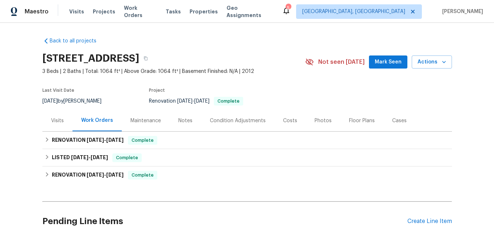
click at [183, 121] on div "Notes" at bounding box center [185, 120] width 14 height 7
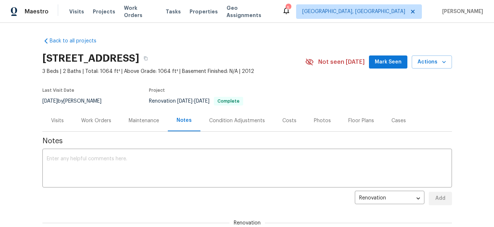
click at [57, 113] on div "Visits" at bounding box center [57, 120] width 30 height 21
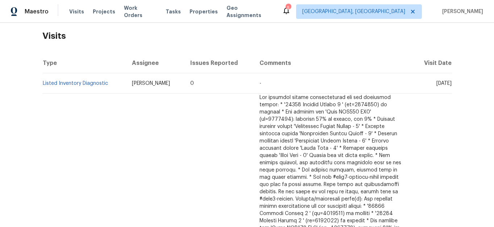
scroll to position [113, 0]
click at [90, 83] on link "Listed Inventory Diagnostic" at bounding box center [75, 82] width 65 height 5
